Goal: Transaction & Acquisition: Purchase product/service

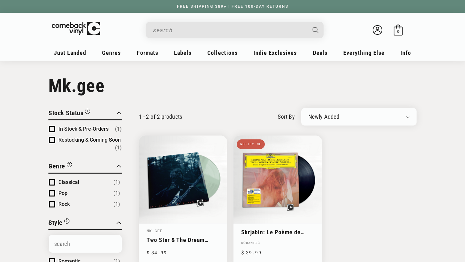
click at [197, 32] on input "When autocomplete results are available use up and down arrows to review and en…" at bounding box center [229, 30] width 153 height 13
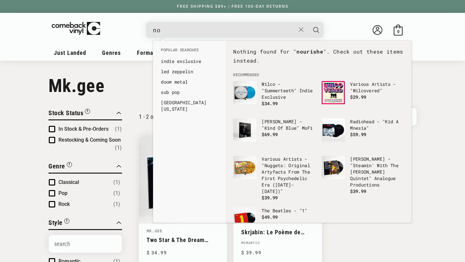
type input "n"
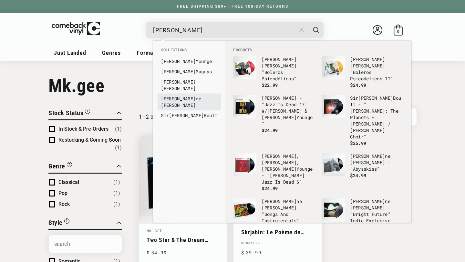
type input "adrian"
click at [189, 96] on link "Adrian ne Lenker" at bounding box center [189, 102] width 57 height 13
